Goal: Task Accomplishment & Management: Use online tool/utility

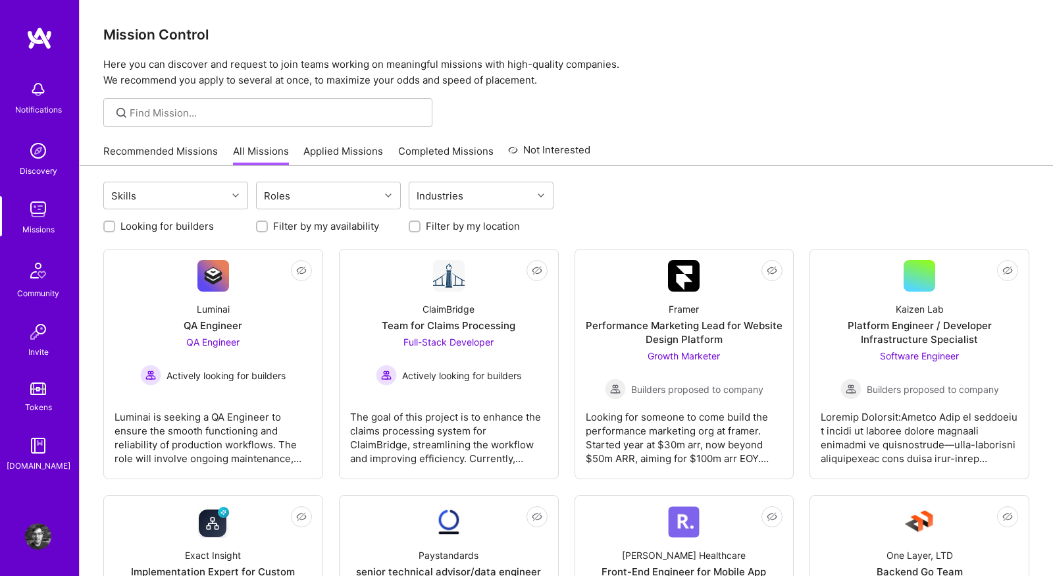
click at [141, 153] on link "Recommended Missions" at bounding box center [160, 155] width 115 height 22
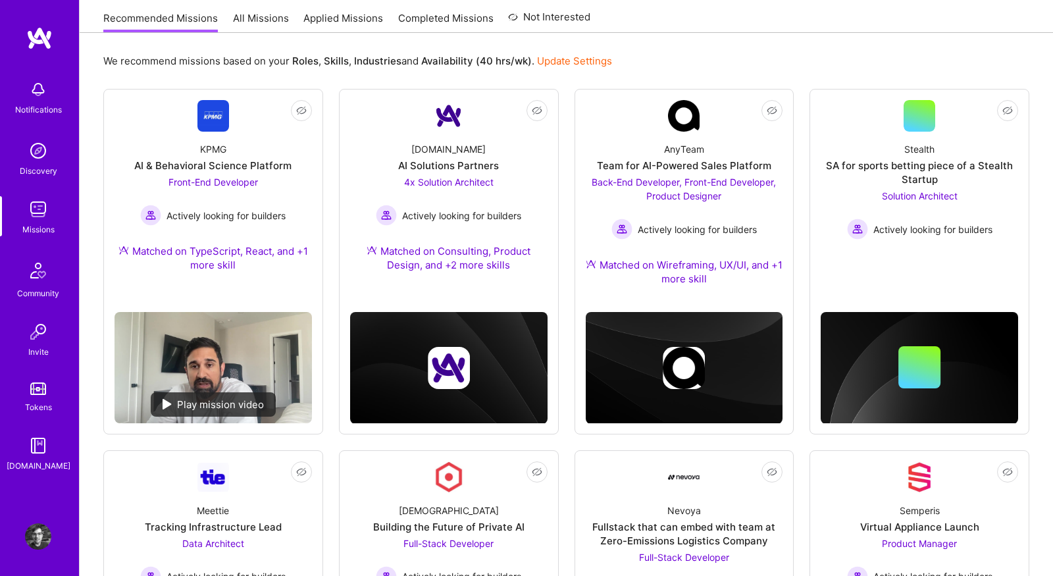
scroll to position [132, 0]
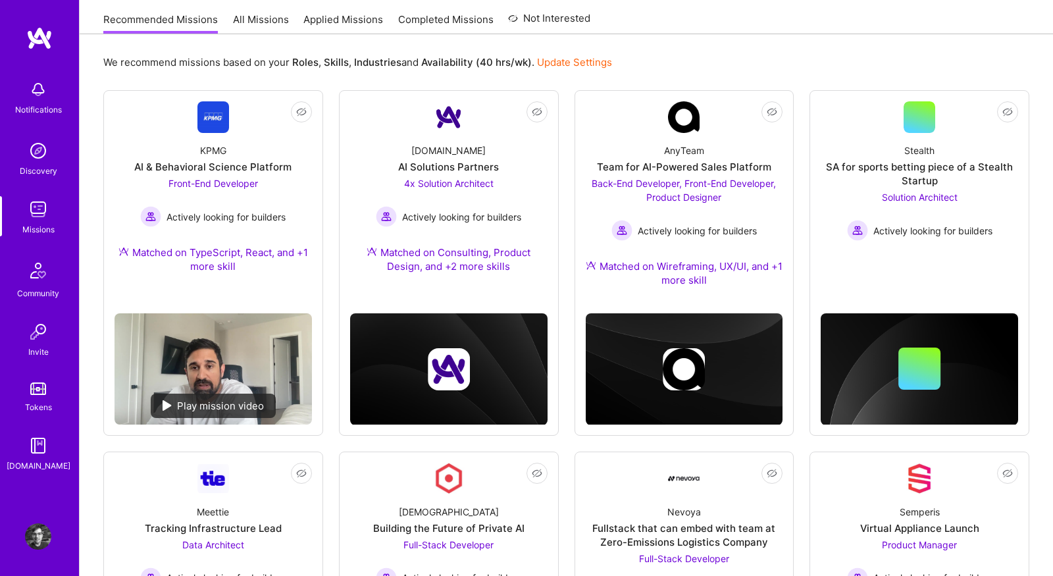
click at [374, 64] on b "Industries" at bounding box center [377, 62] width 47 height 13
click at [432, 64] on b "Availability (40 hrs/wk)" at bounding box center [476, 62] width 111 height 13
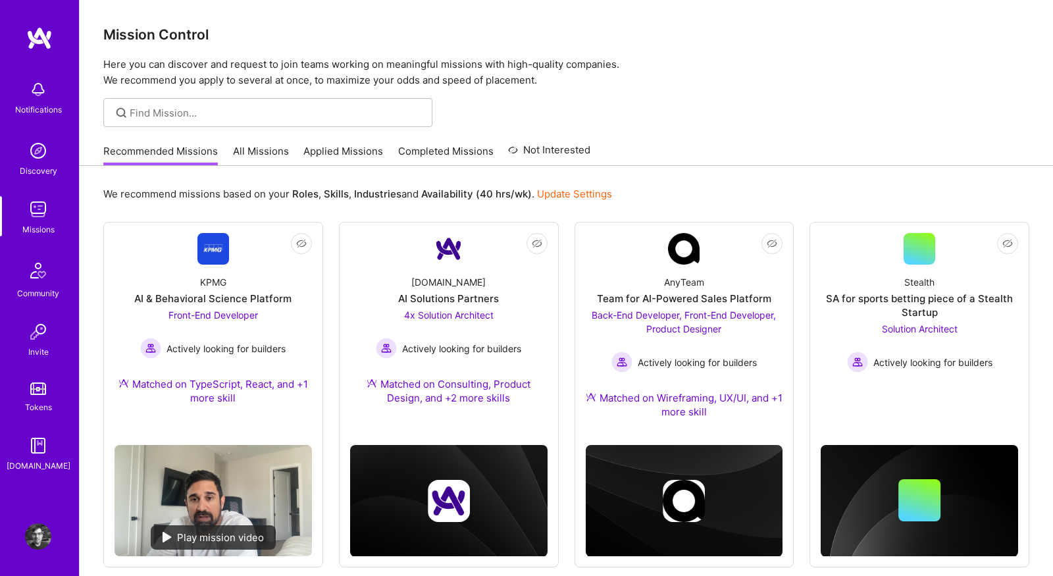
click at [272, 152] on link "All Missions" at bounding box center [261, 155] width 56 height 22
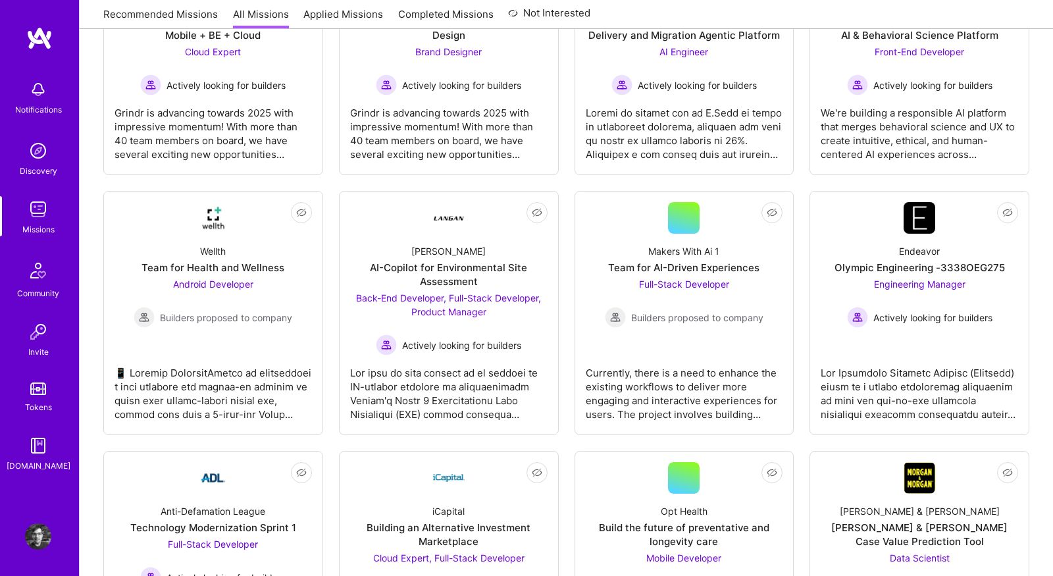
scroll to position [3016, 0]
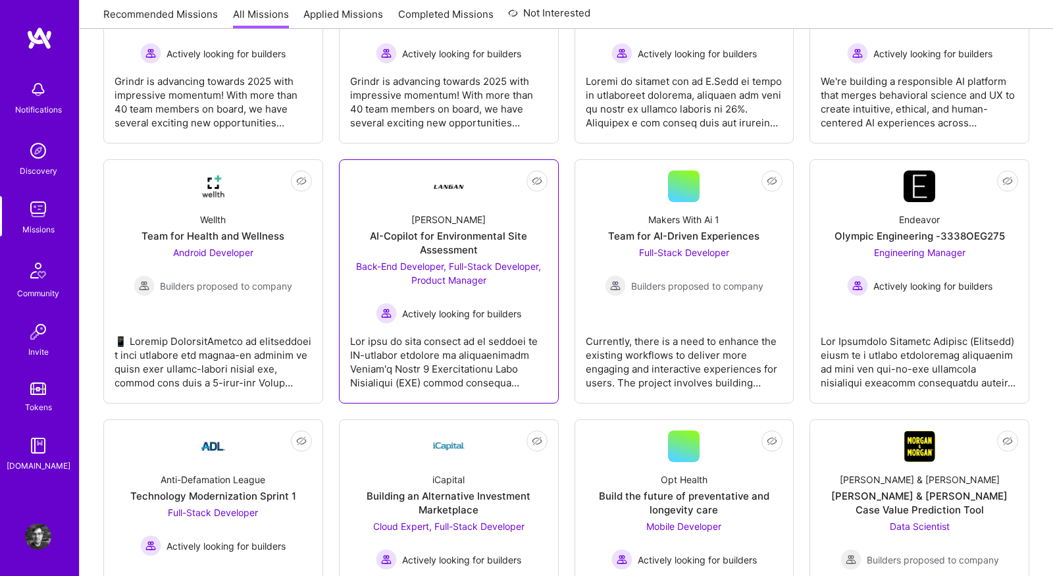
click at [492, 205] on div "[PERSON_NAME]-Copilot for Environmental Site Assessment Back-End Developer, Ful…" at bounding box center [448, 263] width 197 height 122
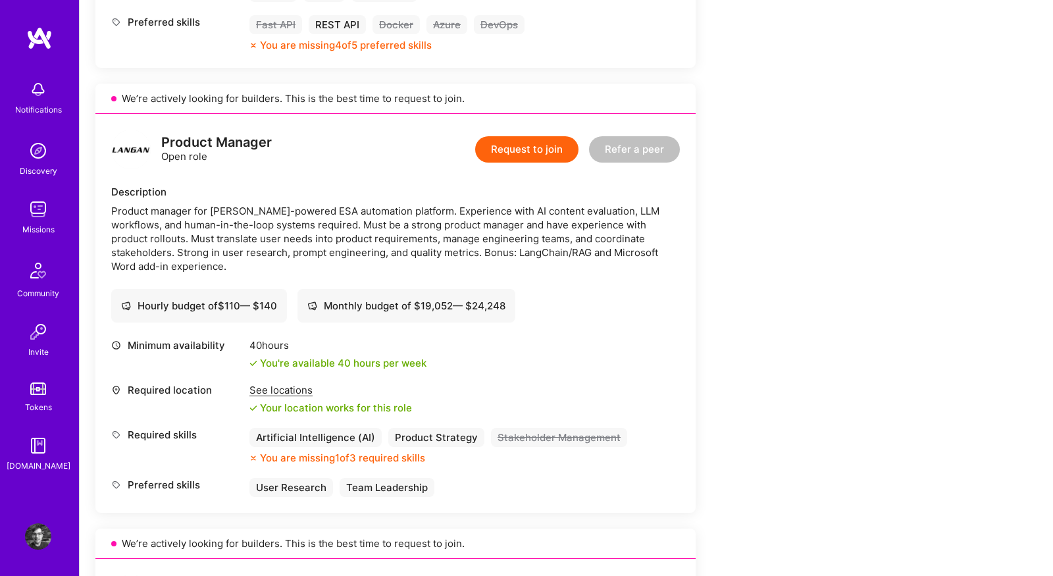
scroll to position [803, 0]
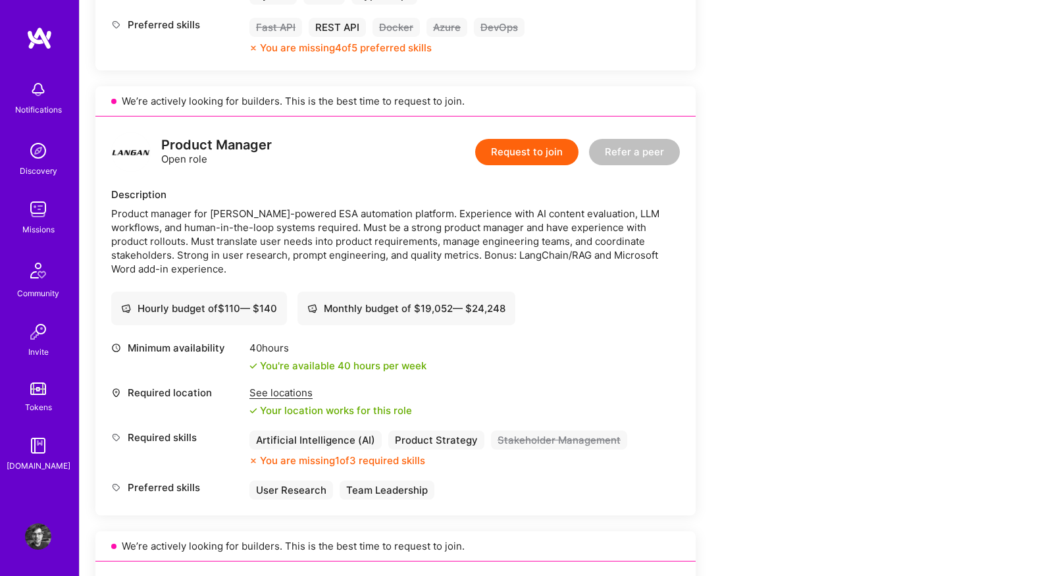
click at [34, 227] on div "Missions" at bounding box center [38, 229] width 32 height 14
